Goal: Task Accomplishment & Management: Use online tool/utility

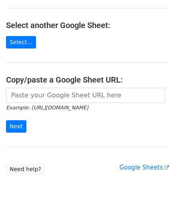
scroll to position [80, 0]
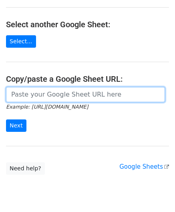
click at [39, 96] on input "url" at bounding box center [85, 94] width 159 height 15
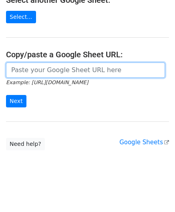
scroll to position [105, 0]
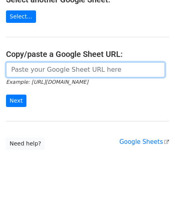
click at [30, 69] on input "url" at bounding box center [85, 69] width 159 height 15
paste input "[URL][DOMAIN_NAME]"
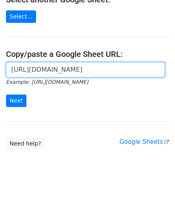
scroll to position [0, 169]
type input "[URL][DOMAIN_NAME]"
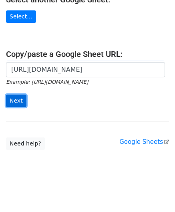
click at [17, 99] on input "Next" at bounding box center [16, 101] width 20 height 12
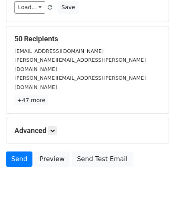
scroll to position [98, 0]
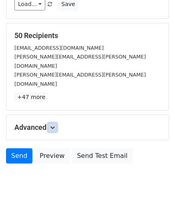
click at [55, 125] on icon at bounding box center [52, 127] width 5 height 5
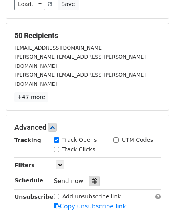
click at [92, 179] on icon at bounding box center [94, 182] width 5 height 6
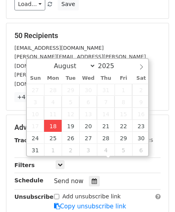
type input "[DATE] 12:00"
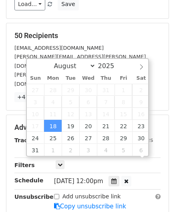
scroll to position [0, 0]
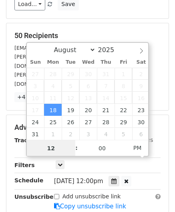
paste input "Hour"
type input "2"
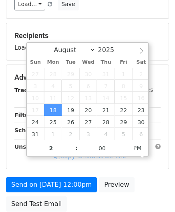
type input "[DATE] 14:00"
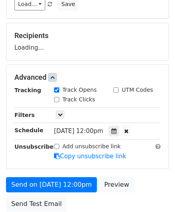
scroll to position [157, 0]
